Goal: Download file/media

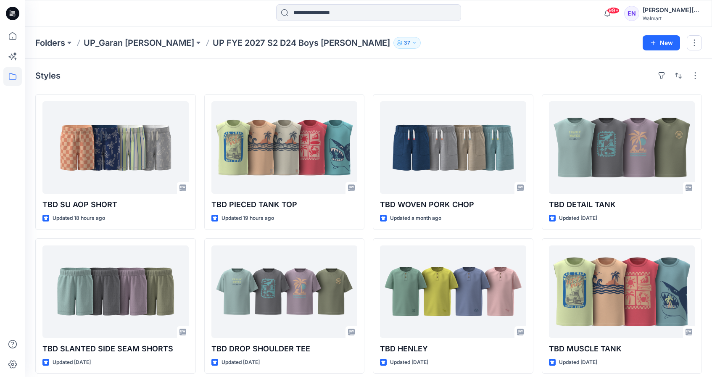
drag, startPoint x: 131, startPoint y: 44, endPoint x: 255, endPoint y: 64, distance: 125.6
click at [131, 44] on p "UP_Garan [PERSON_NAME]" at bounding box center [139, 43] width 110 height 12
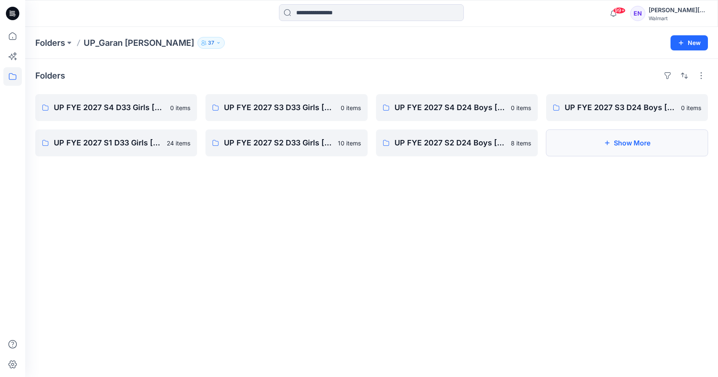
click at [632, 134] on button "Show More" at bounding box center [627, 142] width 162 height 27
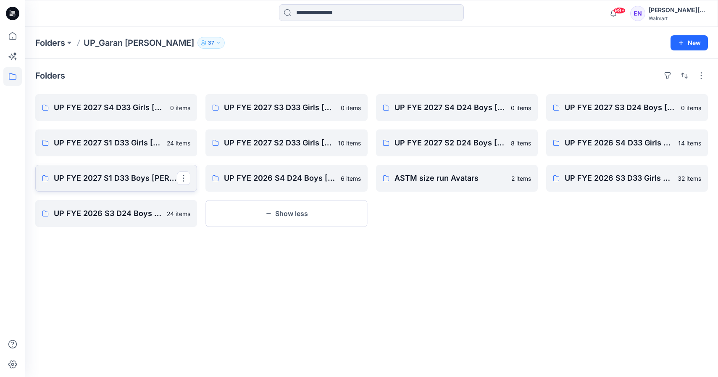
click at [126, 186] on link "UP FYE 2027 S1 D33 Boys [PERSON_NAME]" at bounding box center [116, 178] width 162 height 27
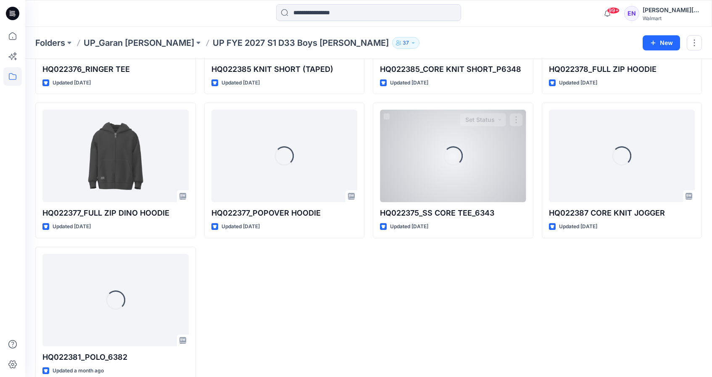
scroll to position [582, 0]
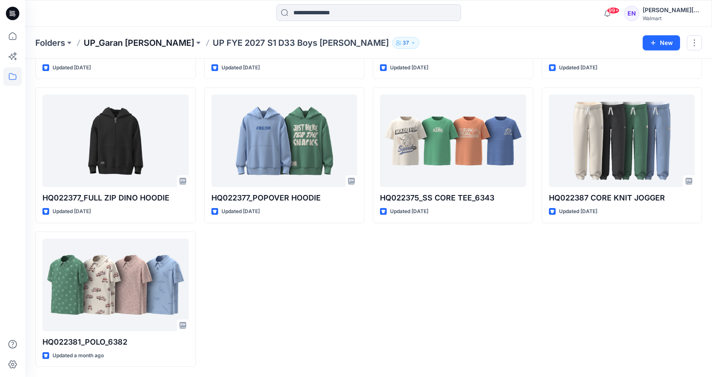
click at [118, 37] on p "UP_Garan [PERSON_NAME]" at bounding box center [139, 43] width 110 height 12
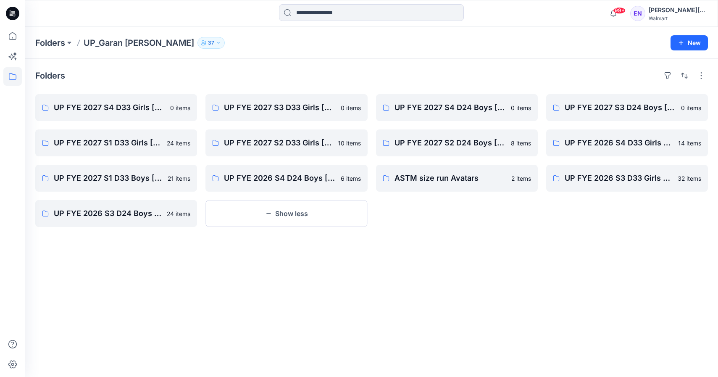
click at [265, 230] on div "Folders UP FYE 2027 S4 D33 Girls [PERSON_NAME] 0 items UP FYE 2027 S1 D33 Girls…" at bounding box center [371, 218] width 693 height 318
click at [162, 221] on link "UP FYE 2026 S3 D24 Boys [PERSON_NAME]" at bounding box center [116, 213] width 162 height 27
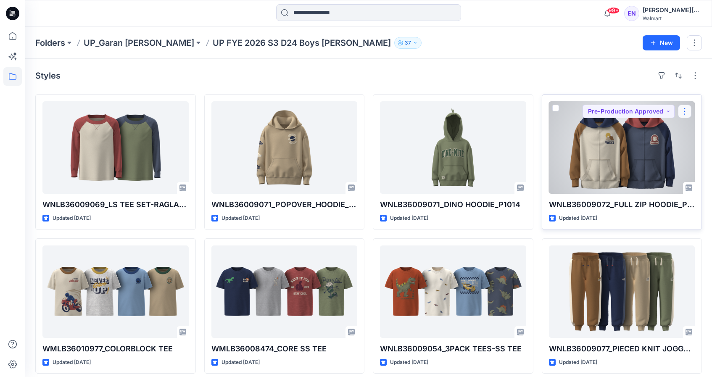
click at [686, 111] on button "button" at bounding box center [684, 111] width 13 height 13
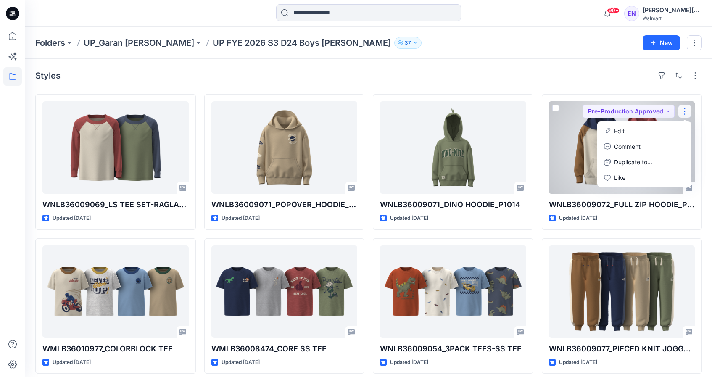
click at [561, 148] on div at bounding box center [622, 147] width 146 height 92
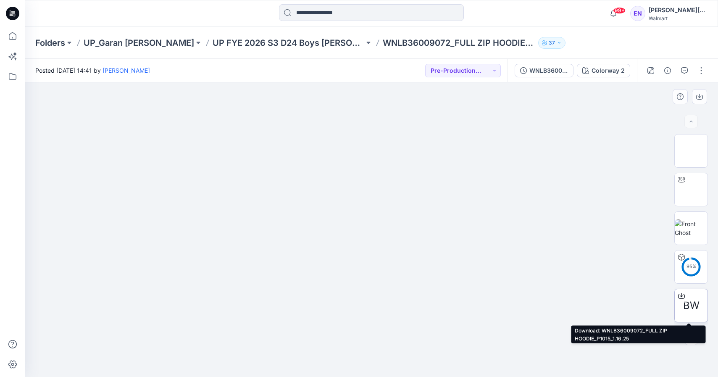
click at [679, 305] on div "BW" at bounding box center [691, 306] width 34 height 34
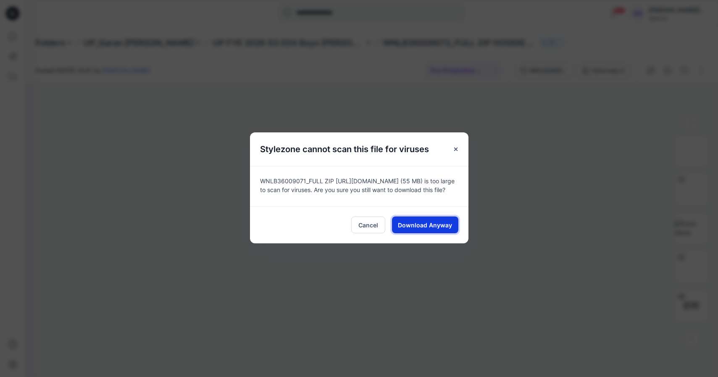
click at [419, 229] on span "Download Anyway" at bounding box center [425, 225] width 54 height 9
